Goal: Task Accomplishment & Management: Complete application form

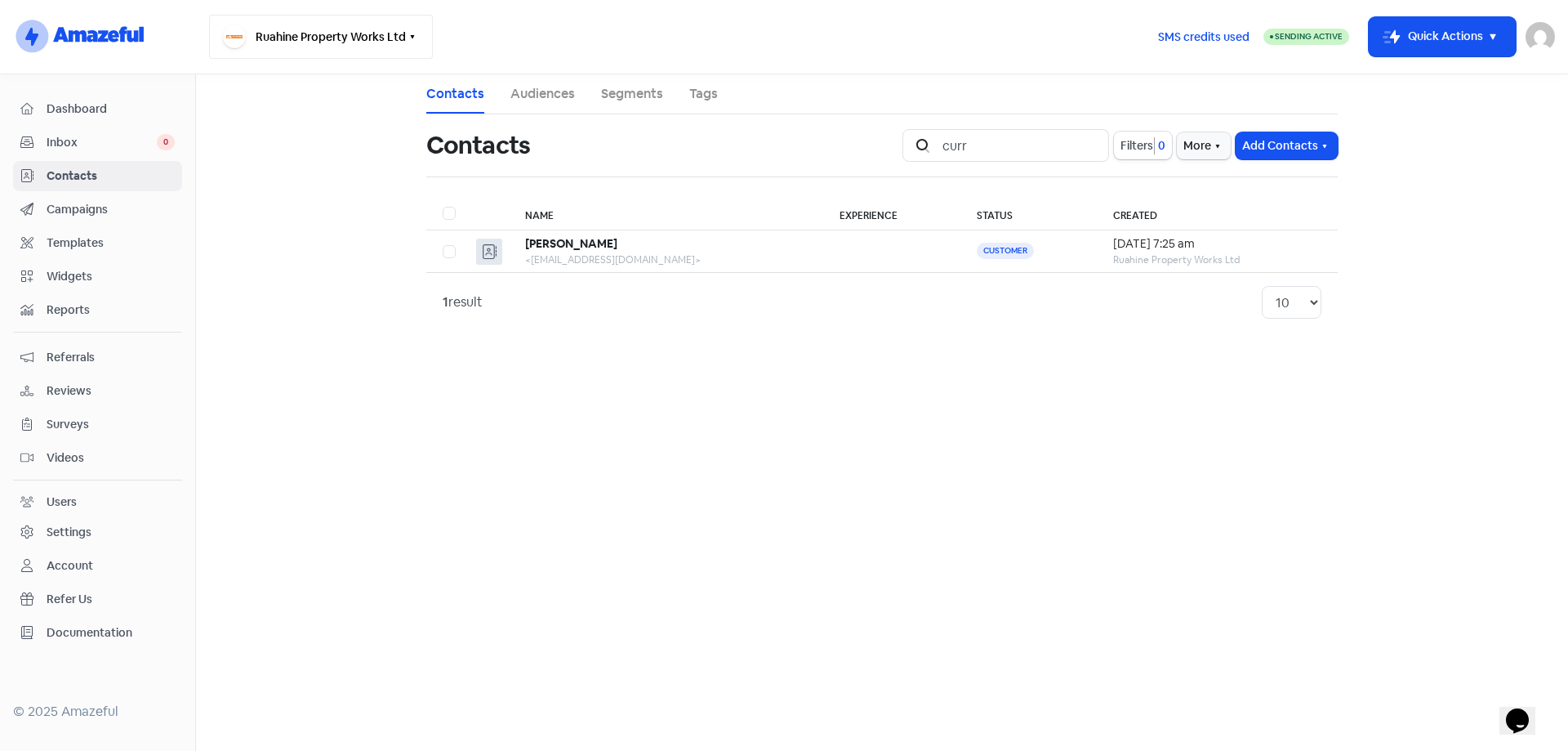
click at [415, 31] on icon "button" at bounding box center [412, 37] width 13 height 13
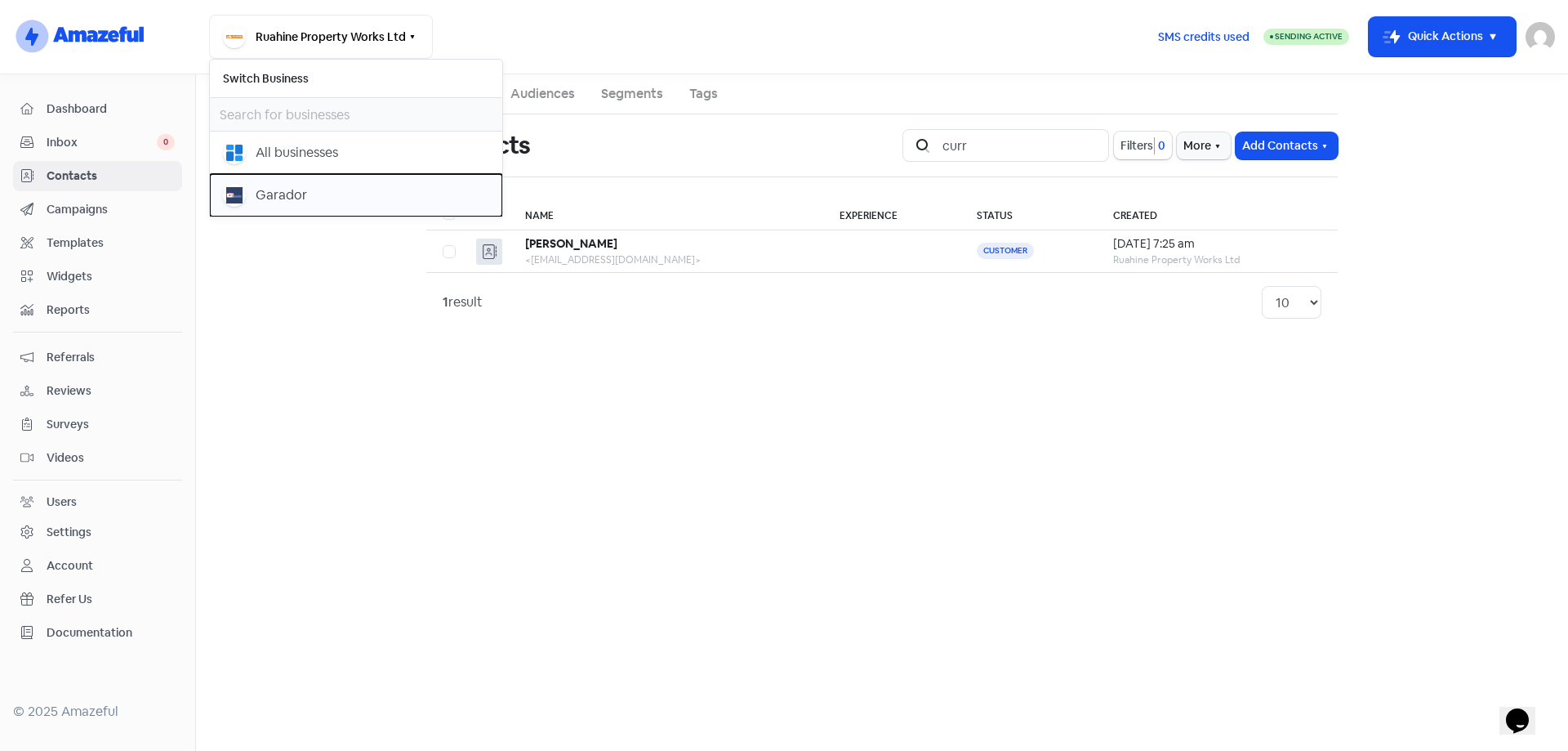
click at [272, 191] on div "Garador" at bounding box center [281, 195] width 51 height 20
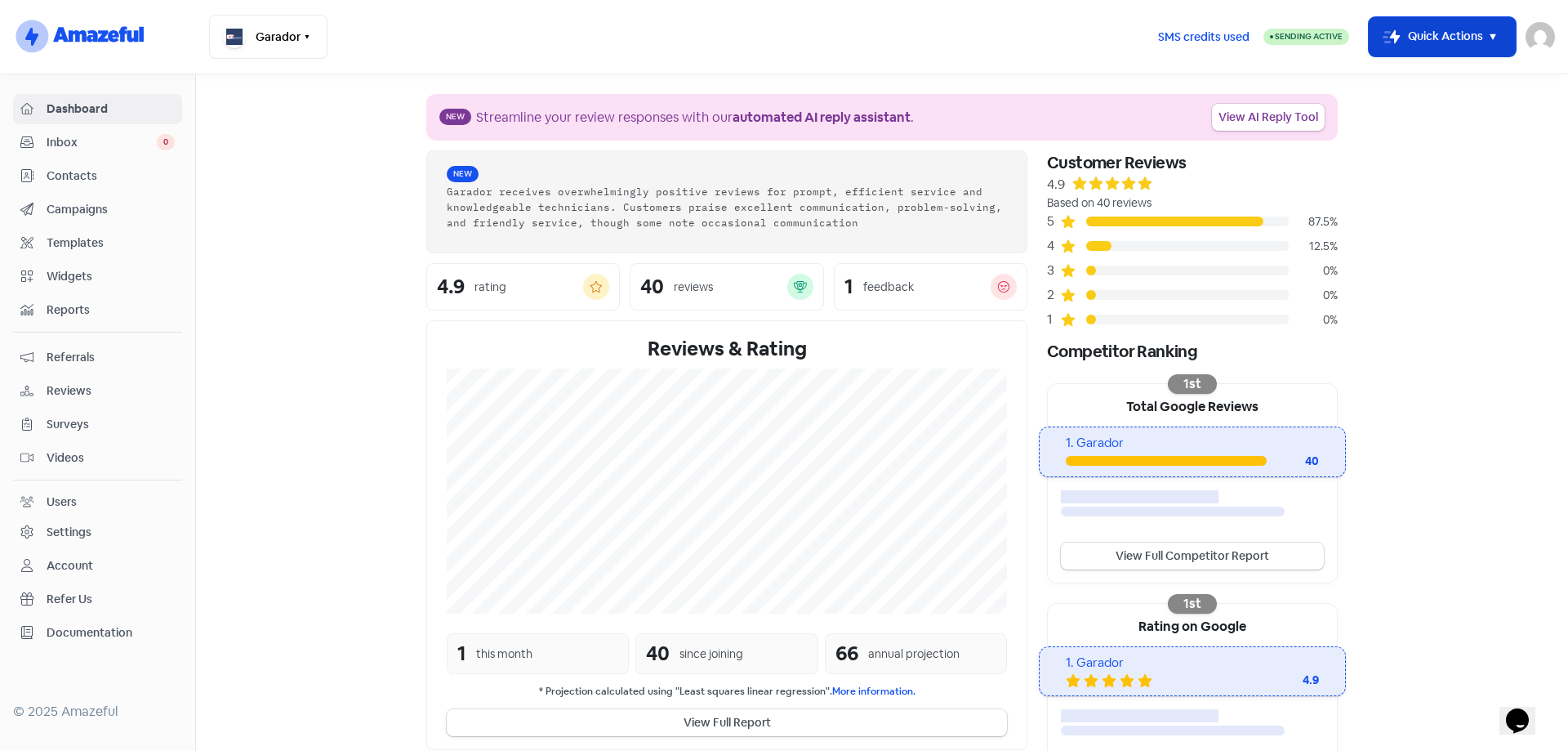
click at [1485, 42] on icon "button" at bounding box center [1493, 36] width 20 height 20
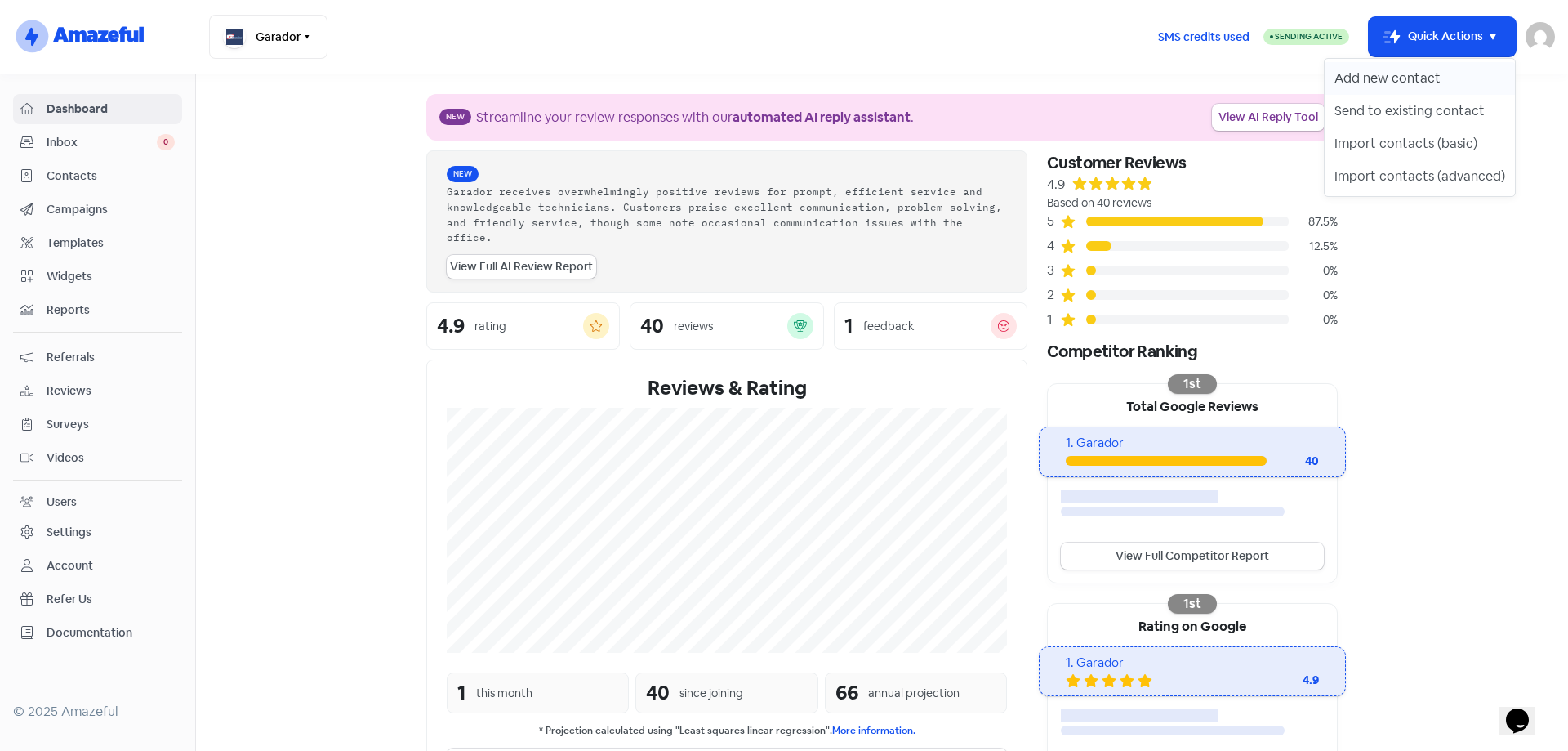
click at [1437, 72] on button "Add new contact" at bounding box center [1420, 78] width 190 height 32
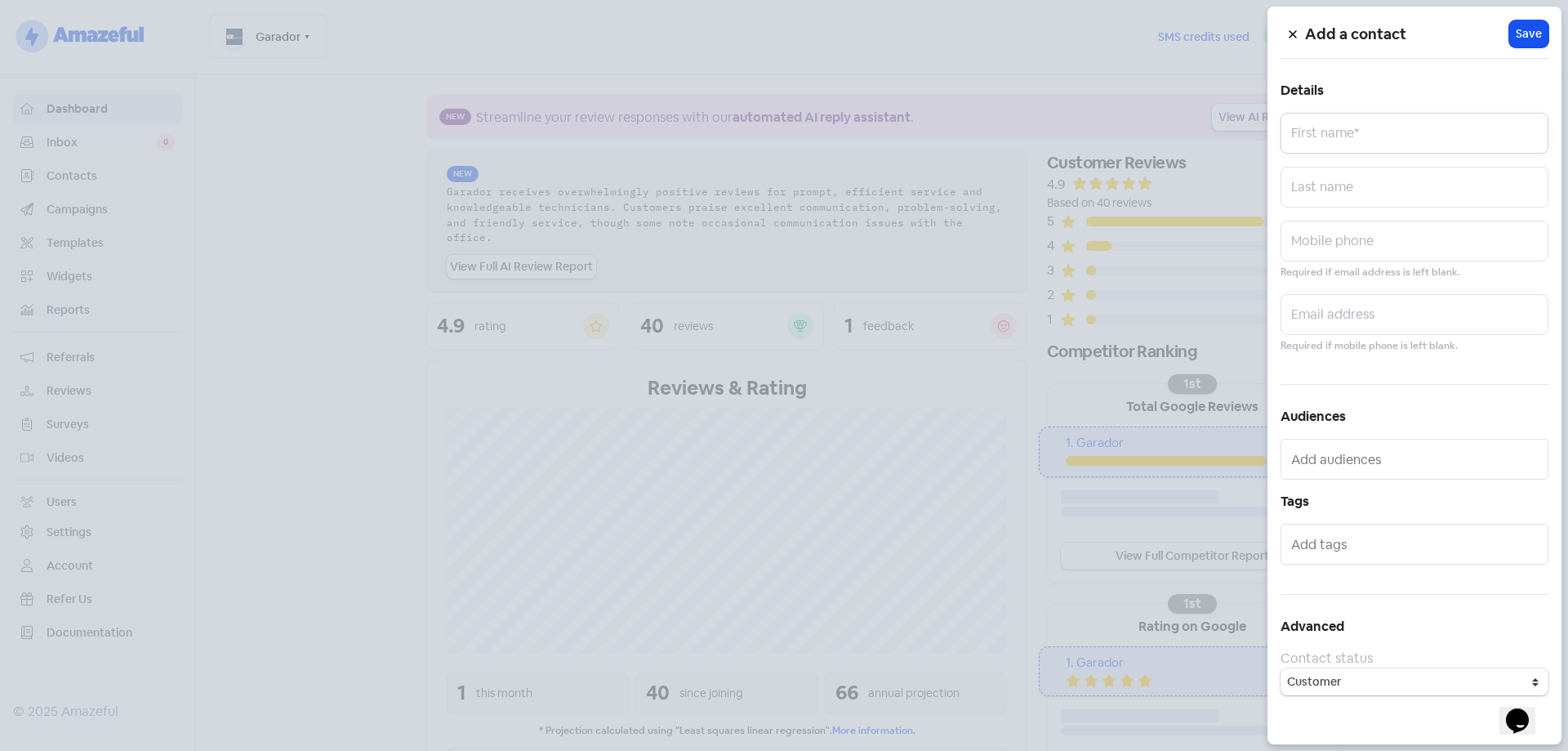
click at [1330, 137] on input "text" at bounding box center [1415, 133] width 268 height 41
type input "[PERSON_NAME]"
paste input "[PERSON_NAME][EMAIL_ADDRESS][DOMAIN_NAME]"
type input "[PERSON_NAME][EMAIL_ADDRESS][DOMAIN_NAME]"
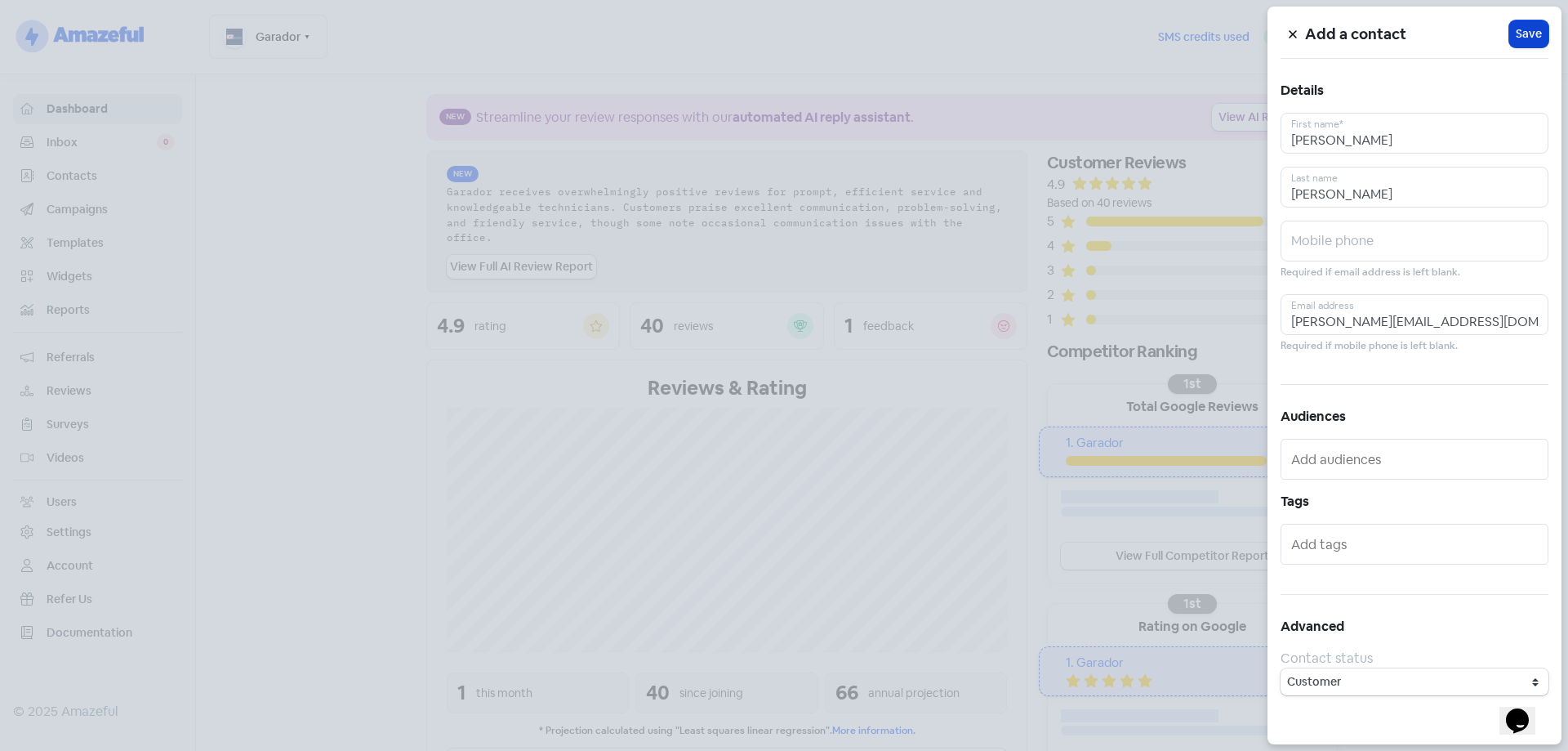
click at [1539, 31] on span "Save" at bounding box center [1529, 34] width 27 height 17
